Goal: Information Seeking & Learning: Learn about a topic

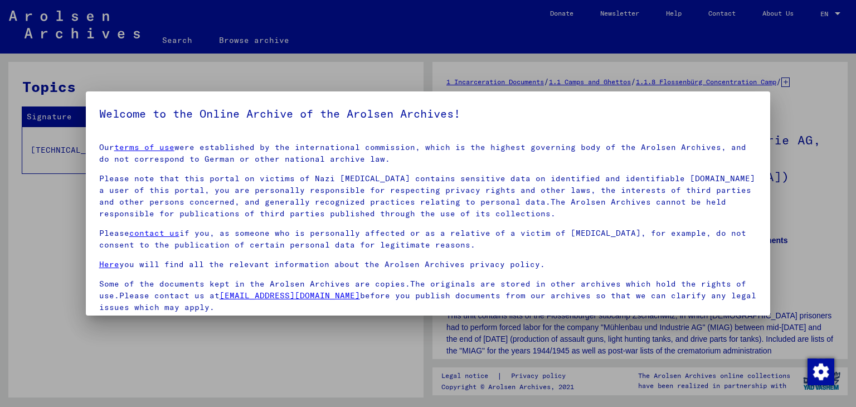
click at [96, 74] on div at bounding box center [428, 203] width 856 height 407
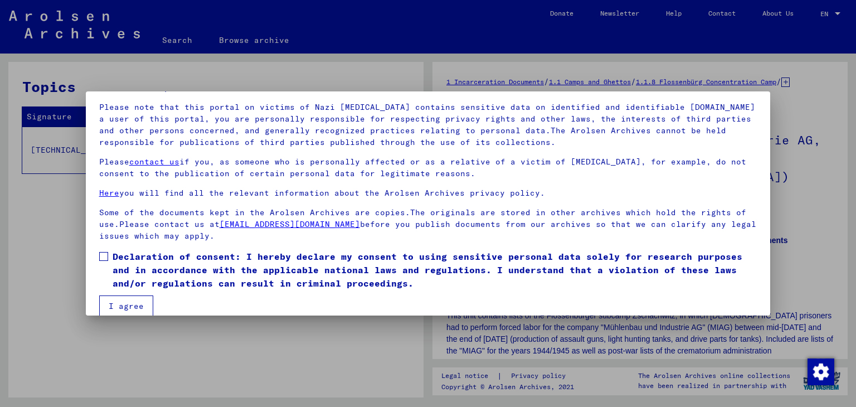
scroll to position [86, 0]
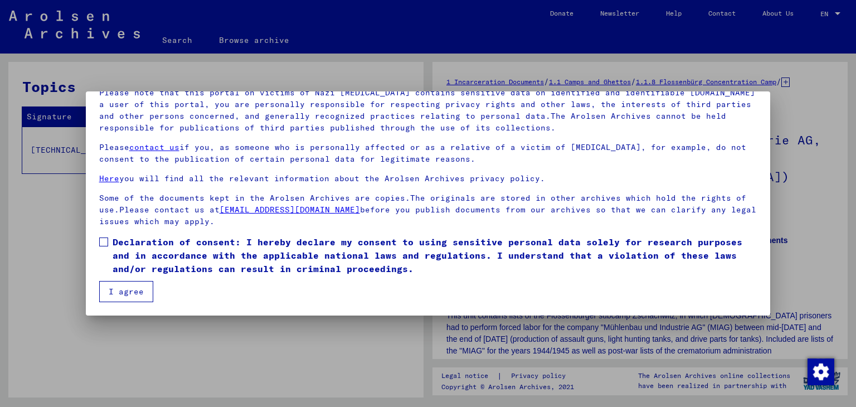
click at [134, 295] on button "I agree" at bounding box center [126, 291] width 54 height 21
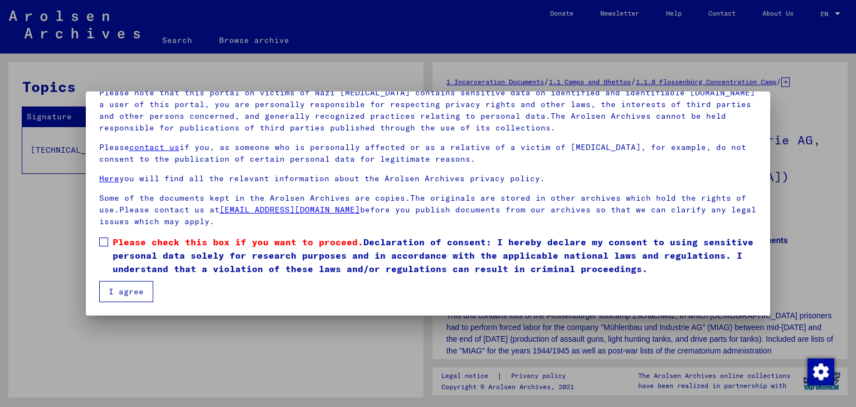
drag, startPoint x: 98, startPoint y: 239, endPoint x: 112, endPoint y: 261, distance: 25.8
click at [98, 240] on mat-dialog-content "Our terms of use were established by the international commission, which is the…" at bounding box center [428, 175] width 685 height 254
click at [100, 241] on span at bounding box center [103, 241] width 9 height 9
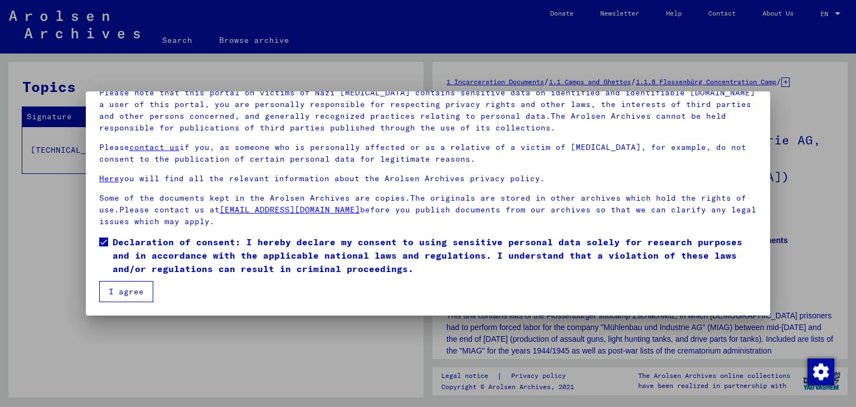
click at [129, 293] on button "I agree" at bounding box center [126, 291] width 54 height 21
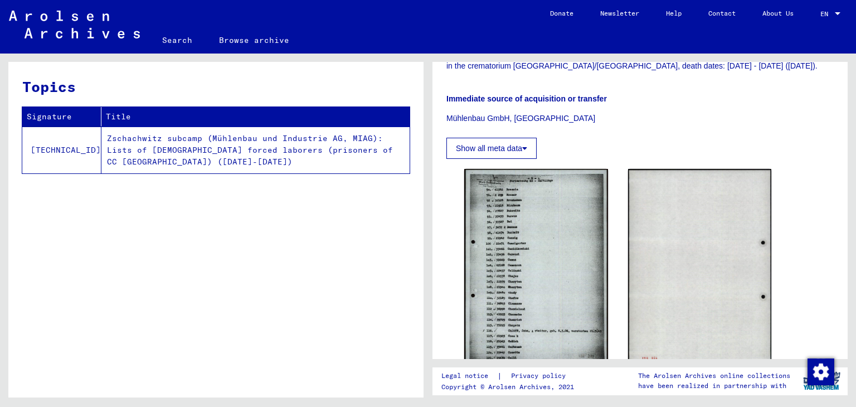
scroll to position [446, 0]
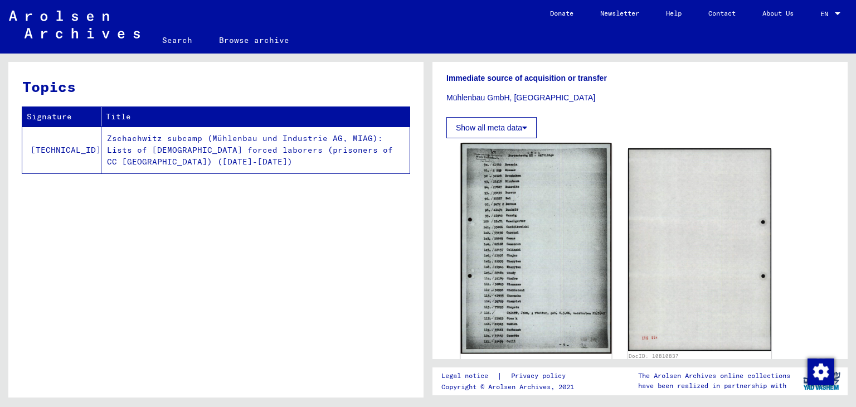
click at [542, 220] on img at bounding box center [536, 248] width 150 height 211
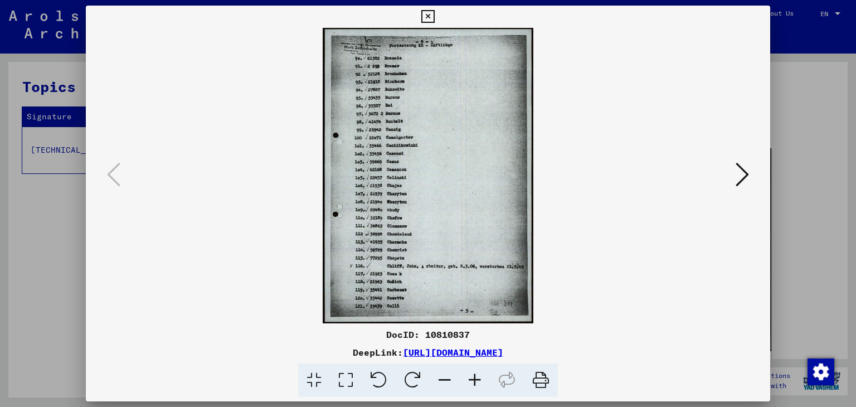
click at [746, 174] on icon at bounding box center [742, 174] width 13 height 27
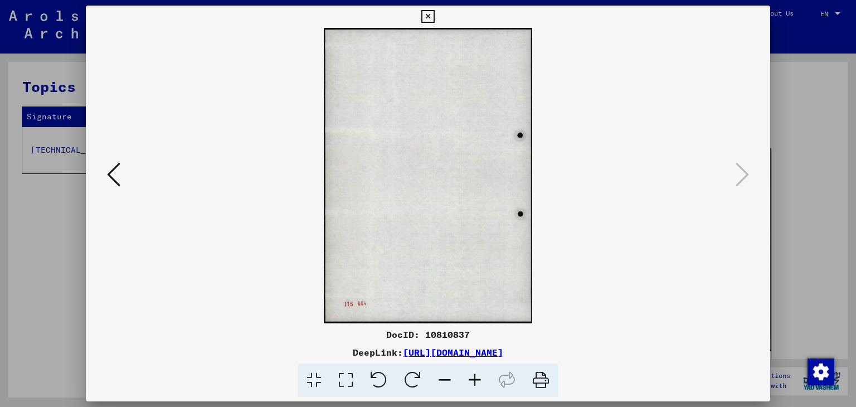
click at [109, 172] on icon at bounding box center [113, 174] width 13 height 27
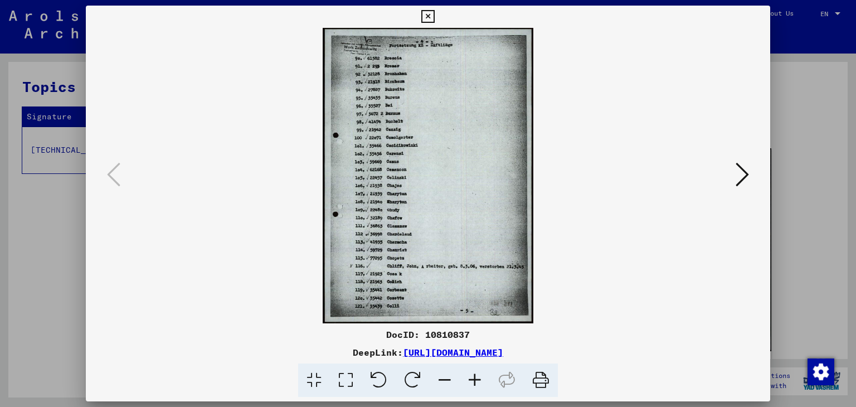
click at [426, 18] on icon at bounding box center [427, 16] width 13 height 13
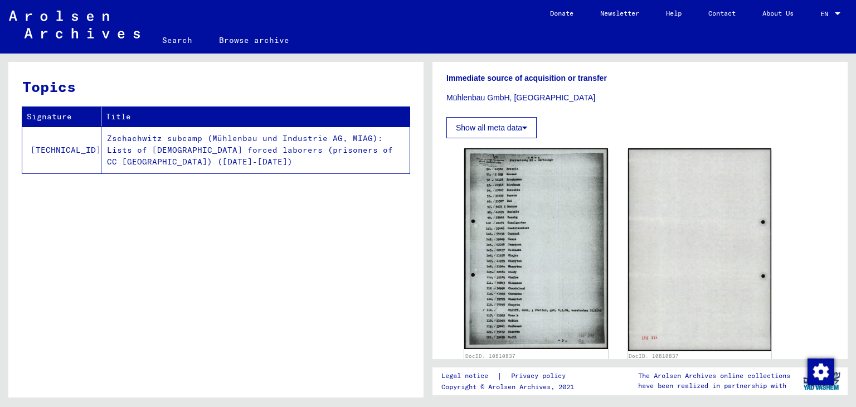
scroll to position [613, 0]
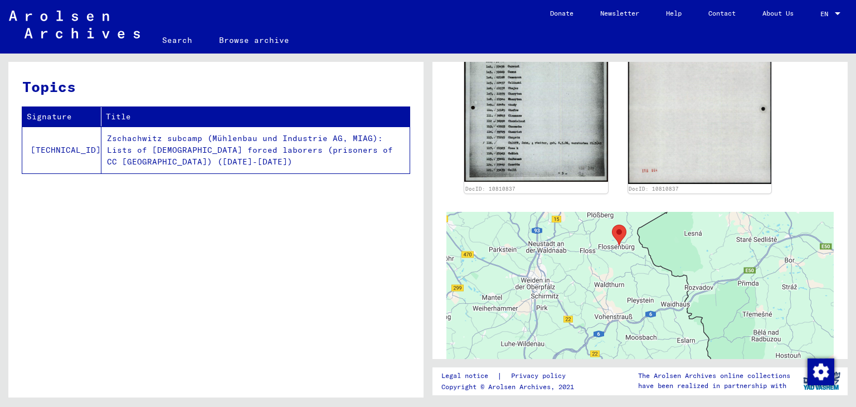
drag, startPoint x: 682, startPoint y: 262, endPoint x: 620, endPoint y: 157, distance: 122.4
click at [620, 157] on div "1 Incarceration Documents / 1.1 Camps and Ghettos / 1.1.8 Flossenbürg Concentra…" at bounding box center [639, 3] width 387 height 1081
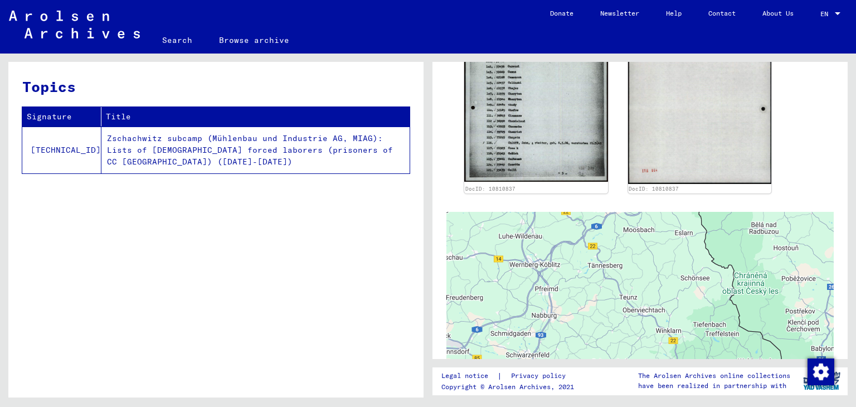
drag, startPoint x: 663, startPoint y: 290, endPoint x: 660, endPoint y: 182, distance: 108.7
click at [660, 182] on div "1 Incarceration Documents / 1.1 Camps and Ghettos / 1.1.8 Flossenbürg Concentra…" at bounding box center [639, 3] width 387 height 1081
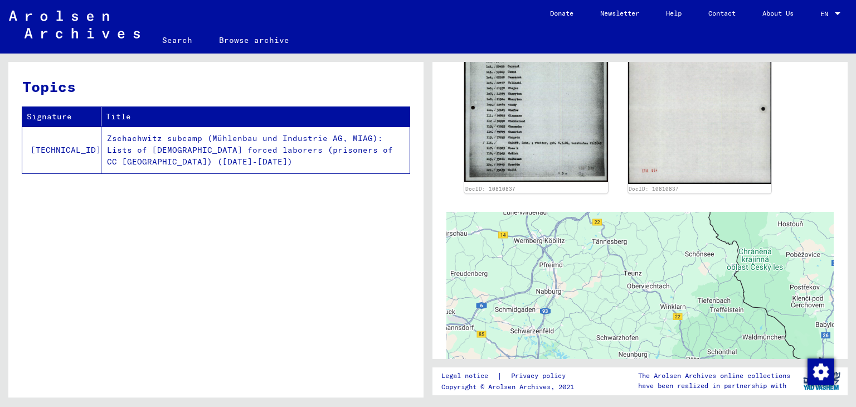
drag, startPoint x: 647, startPoint y: 286, endPoint x: 681, endPoint y: 304, distance: 38.6
click at [652, 261] on div at bounding box center [639, 351] width 387 height 279
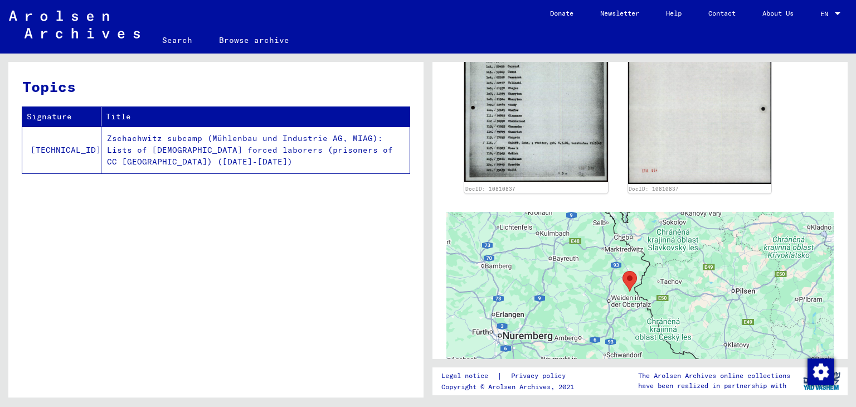
drag, startPoint x: 739, startPoint y: 242, endPoint x: 687, endPoint y: 267, distance: 57.8
click at [687, 267] on div at bounding box center [639, 351] width 387 height 279
